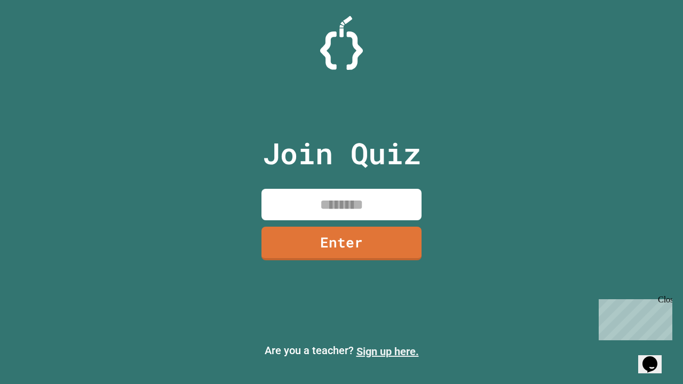
click at [387, 352] on link "Sign up here." at bounding box center [388, 351] width 62 height 13
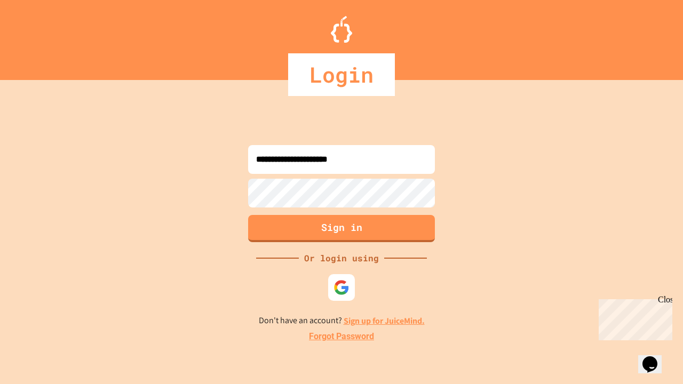
type input "**********"
